Goal: Find specific page/section: Find specific page/section

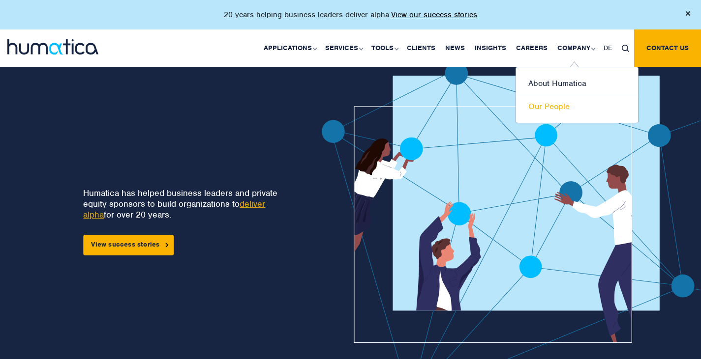
click at [559, 106] on link "Our People" at bounding box center [577, 106] width 122 height 23
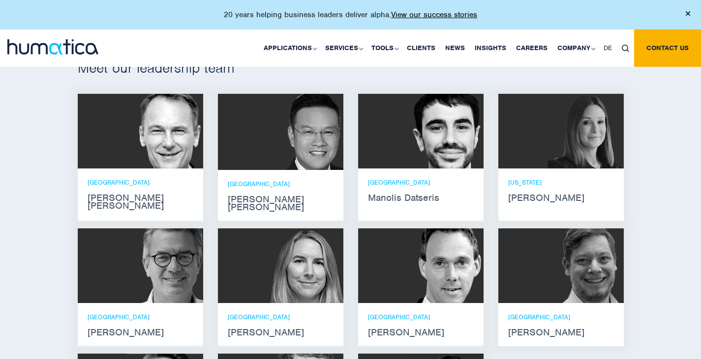
scroll to position [602, 0]
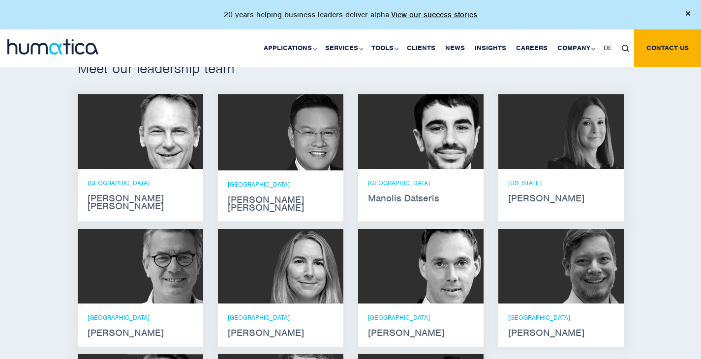
click at [430, 126] on img at bounding box center [445, 131] width 76 height 75
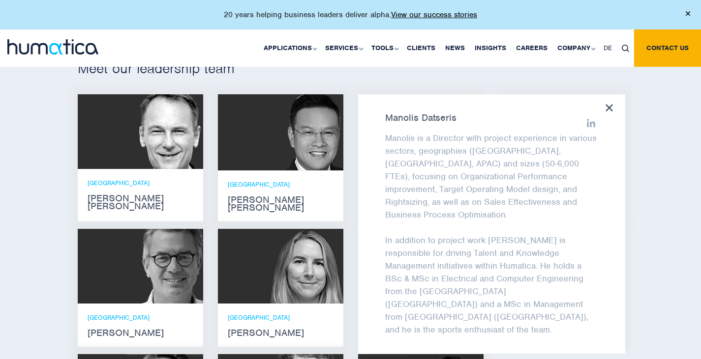
click at [608, 104] on icon at bounding box center [608, 107] width 7 height 7
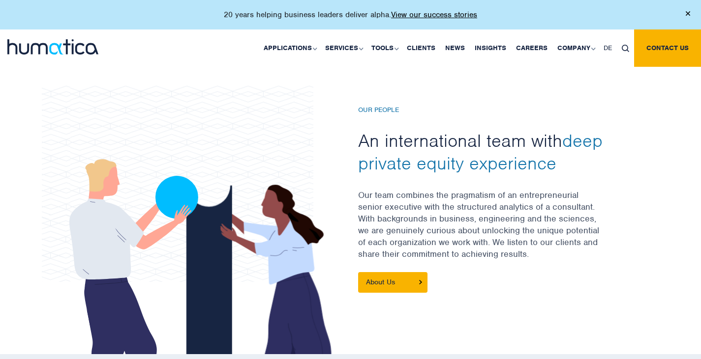
scroll to position [0, 0]
